Goal: Navigation & Orientation: Find specific page/section

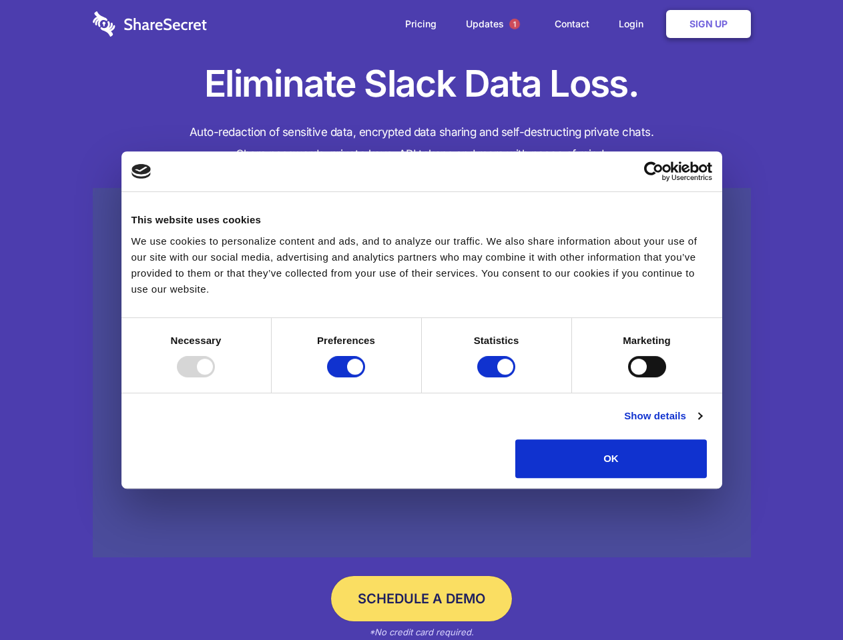
click at [215, 378] on div at bounding box center [196, 366] width 38 height 21
click at [365, 378] on input "Preferences" at bounding box center [346, 366] width 38 height 21
checkbox input "false"
click at [498, 378] on input "Statistics" at bounding box center [496, 366] width 38 height 21
checkbox input "false"
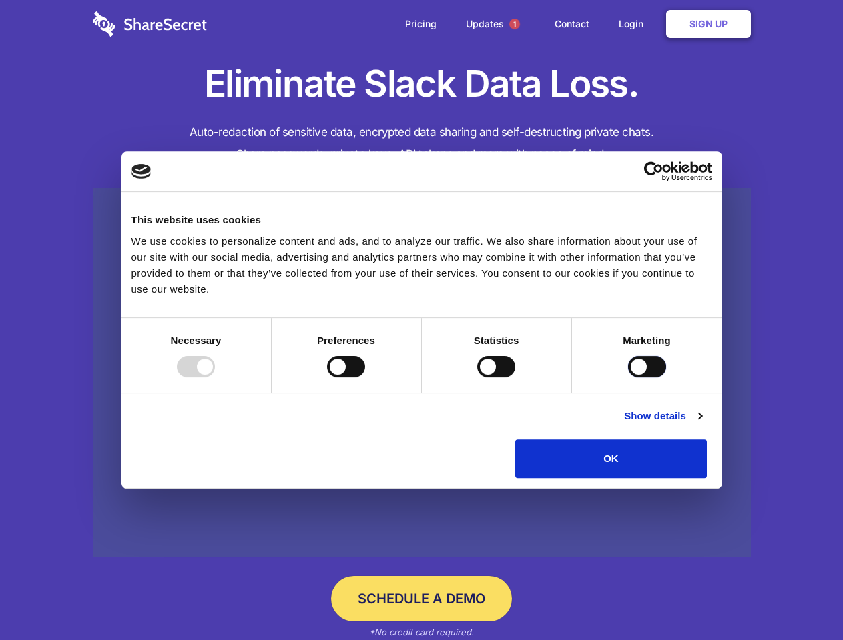
click at [628, 378] on input "Marketing" at bounding box center [647, 366] width 38 height 21
checkbox input "true"
click at [701, 424] on link "Show details" at bounding box center [662, 416] width 77 height 16
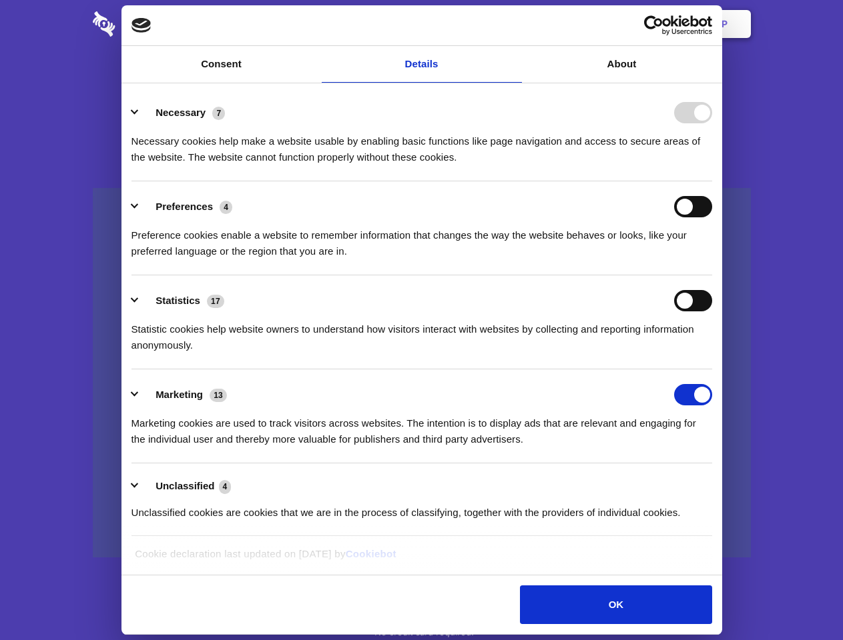
click at [712, 181] on li "Necessary 7 Necessary cookies help make a website usable by enabling basic func…" at bounding box center [421, 134] width 580 height 94
click at [514, 24] on span "1" at bounding box center [514, 24] width 11 height 11
